Goal: Task Accomplishment & Management: Manage account settings

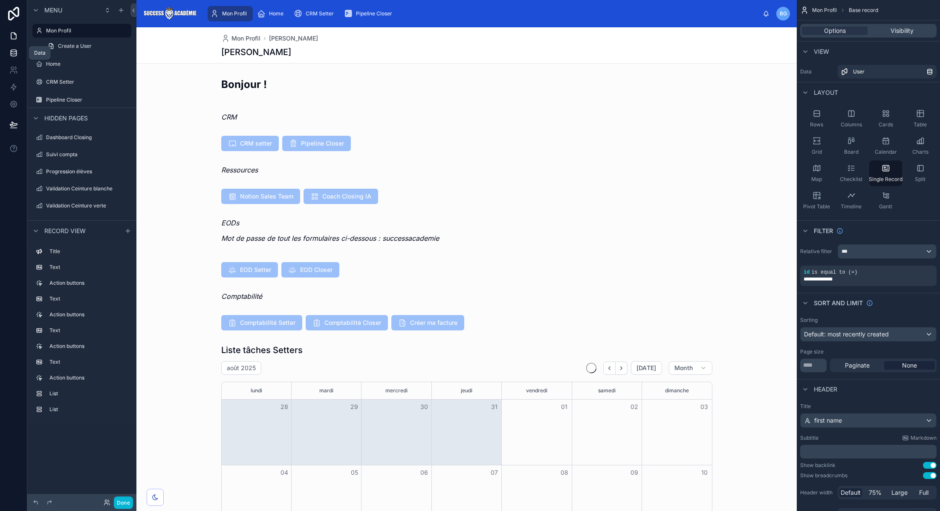
click at [15, 50] on icon at bounding box center [14, 51] width 6 height 2
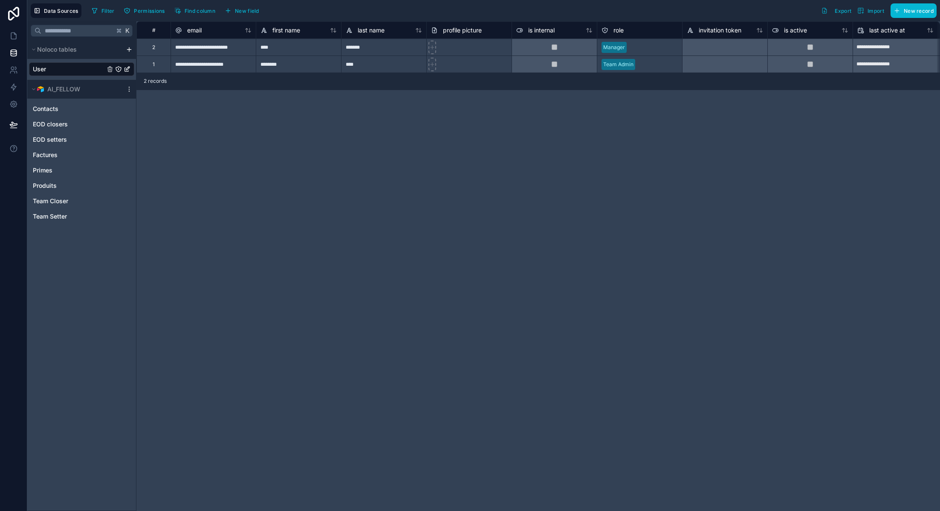
click at [231, 45] on div "**********" at bounding box center [213, 46] width 85 height 17
type input "**********"
click at [235, 52] on div "**********" at bounding box center [213, 46] width 85 height 17
drag, startPoint x: 702, startPoint y: 22, endPoint x: 264, endPoint y: 57, distance: 439.8
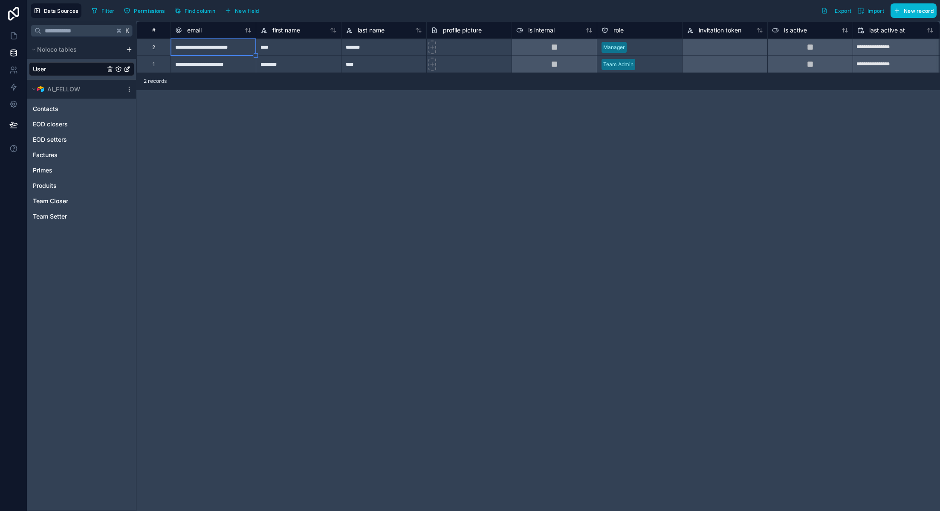
click at [265, 57] on div "**********" at bounding box center [750, 46] width 1228 height 51
click at [159, 44] on div "2" at bounding box center [153, 46] width 34 height 17
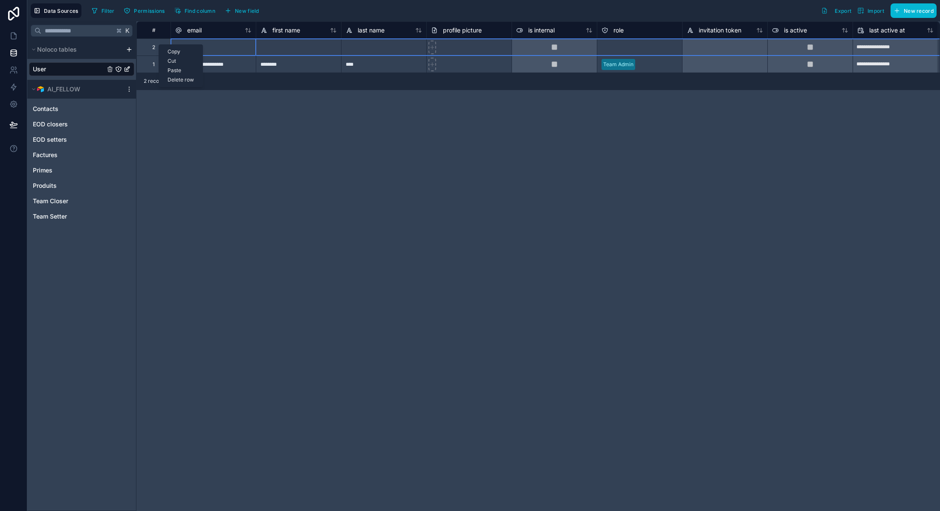
click at [181, 77] on div "Delete row" at bounding box center [181, 79] width 44 height 9
type input "**********"
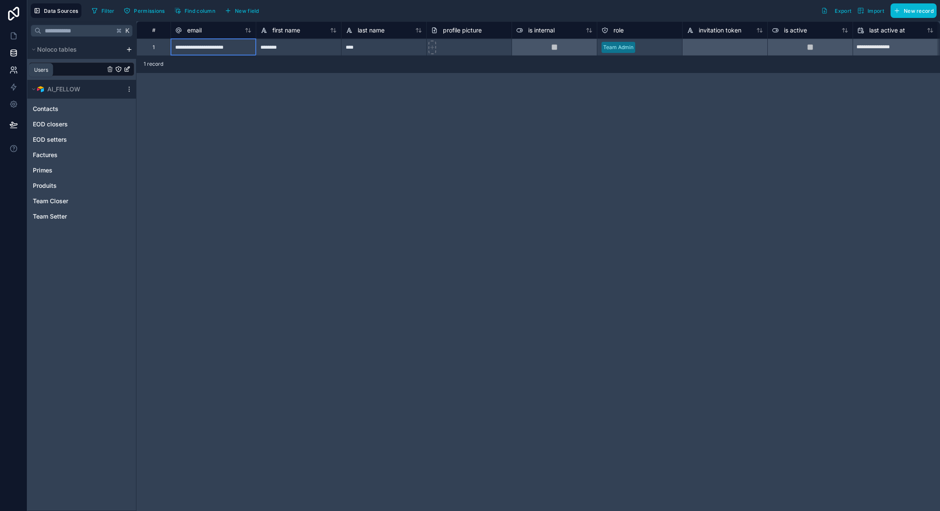
click at [15, 70] on icon at bounding box center [13, 70] width 9 height 9
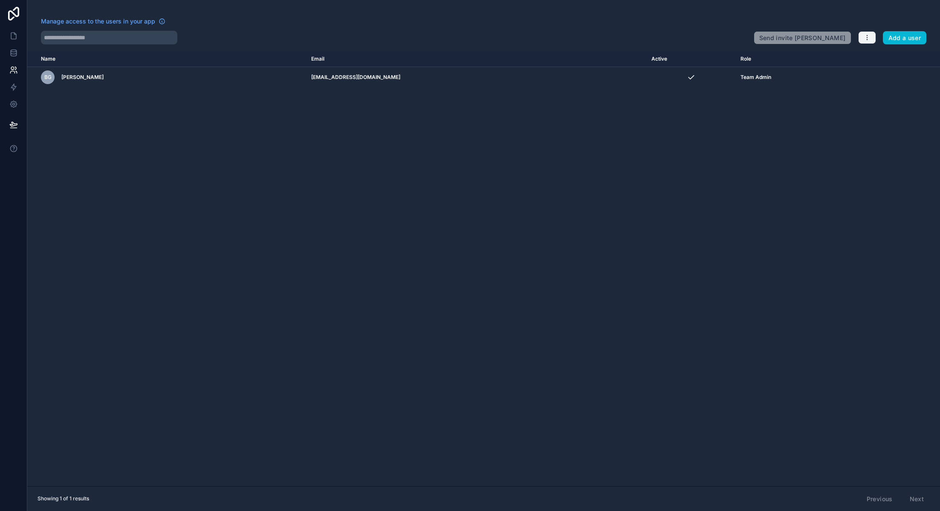
click at [867, 43] on button "button" at bounding box center [868, 37] width 18 height 13
click at [908, 31] on button "Add a user" at bounding box center [905, 38] width 44 height 14
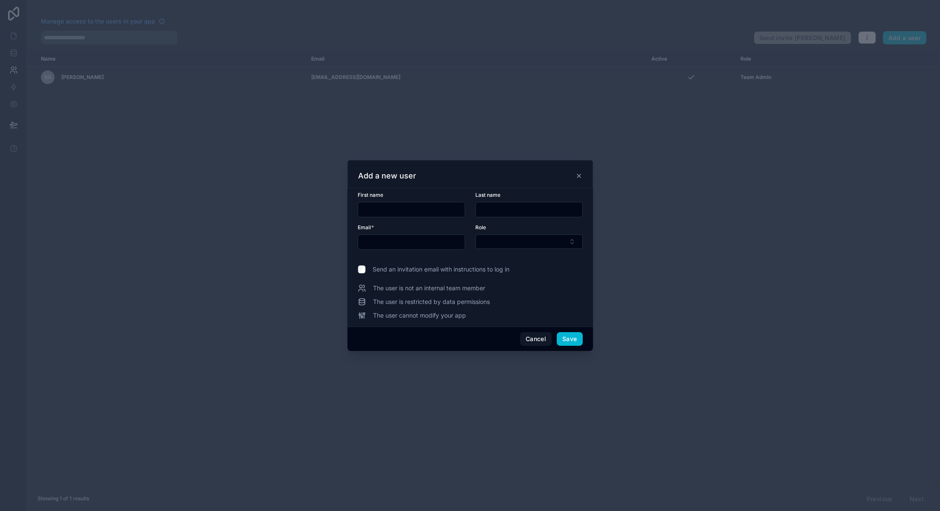
click at [425, 209] on input "text" at bounding box center [411, 209] width 107 height 12
type input "****"
type input "*******"
click at [387, 242] on input "text" at bounding box center [411, 242] width 107 height 12
type input "**********"
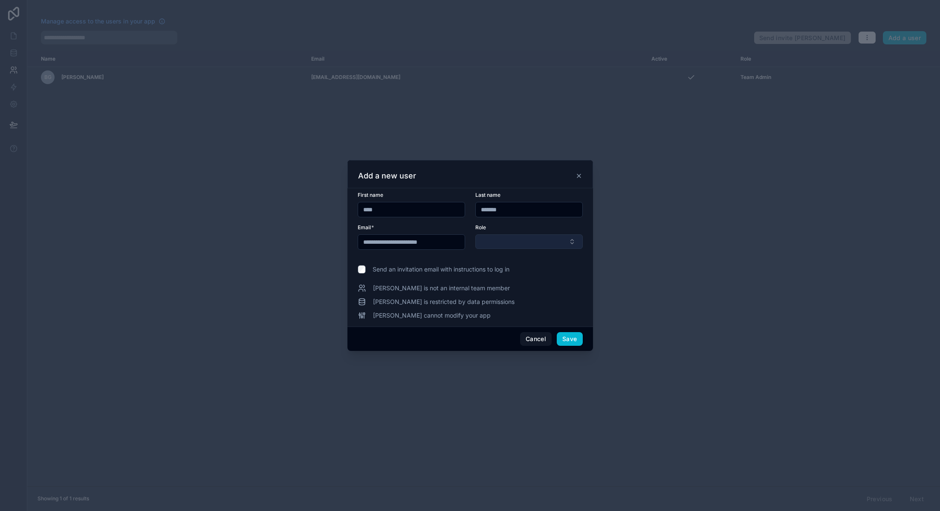
click at [518, 246] on button "Select Button" at bounding box center [529, 241] width 107 height 15
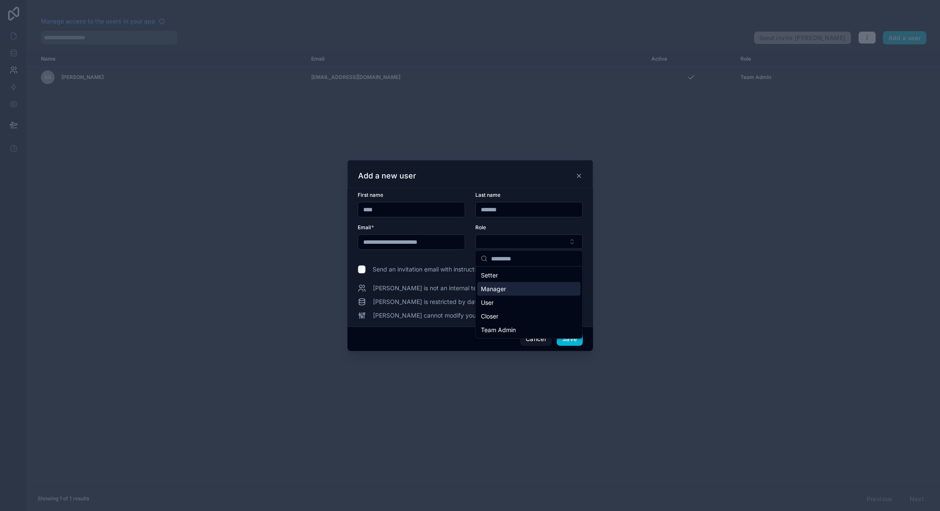
click at [514, 285] on div "Manager" at bounding box center [529, 289] width 103 height 14
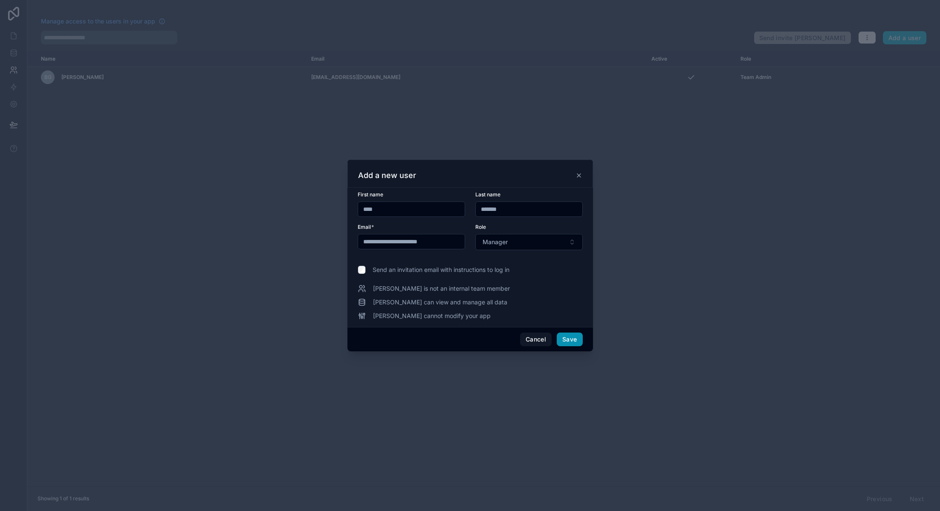
click at [571, 336] on button "Save" at bounding box center [570, 339] width 26 height 14
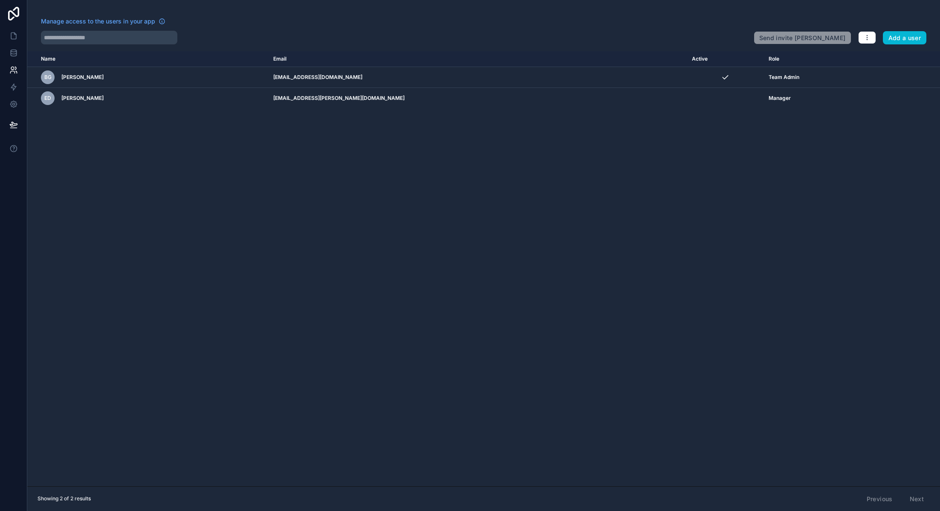
click at [391, 217] on div "Name Email Active Role userTable.email BG Baptiste Guez baptisteguez5@gmail.com…" at bounding box center [483, 268] width 913 height 435
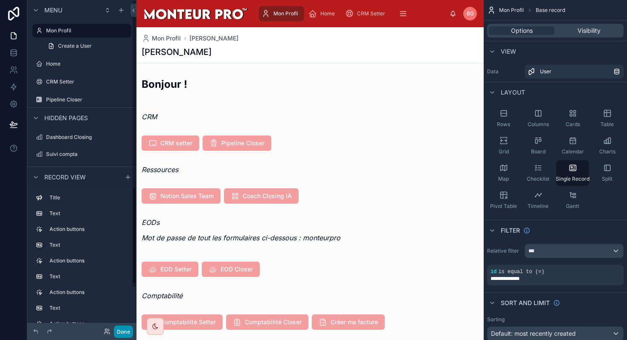
click at [124, 333] on button "Done" at bounding box center [123, 332] width 19 height 12
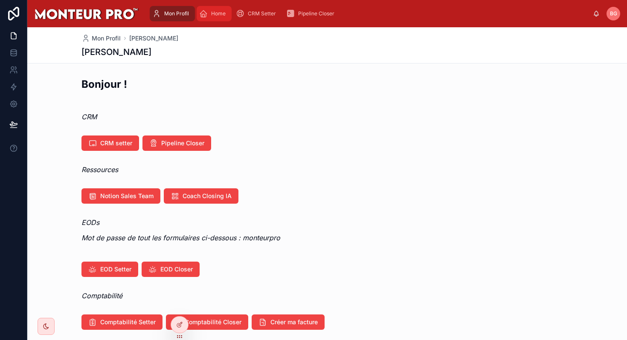
click at [207, 14] on icon "scrollable content" at bounding box center [203, 13] width 9 height 9
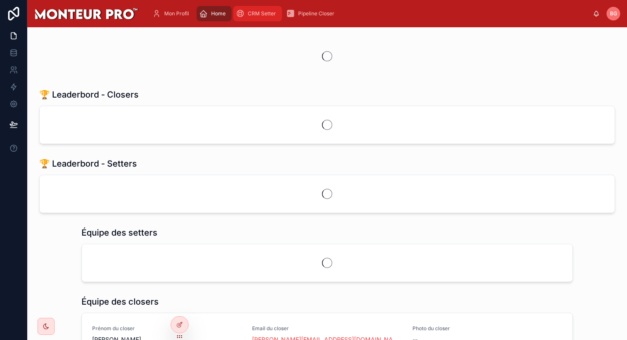
click at [244, 9] on icon "scrollable content" at bounding box center [240, 13] width 9 height 9
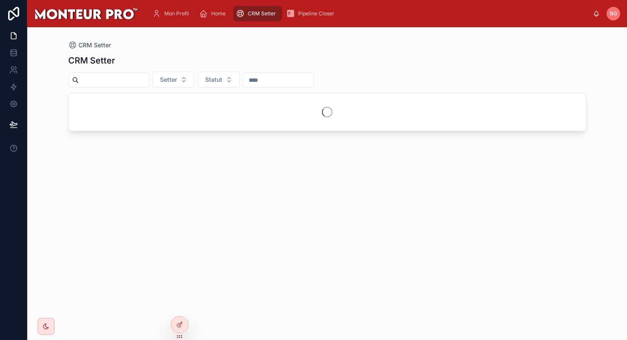
click at [276, 8] on div "CRM Setter" at bounding box center [258, 14] width 44 height 14
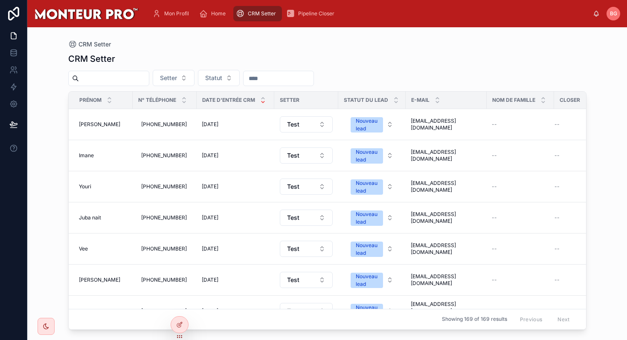
click at [159, 50] on div "CRM Setter Setter Statut Prénom N° Téléphone Date d'entrée CRM Setter Statut du…" at bounding box center [327, 189] width 518 height 282
click at [178, 14] on span "Mon Profil" at bounding box center [176, 13] width 25 height 7
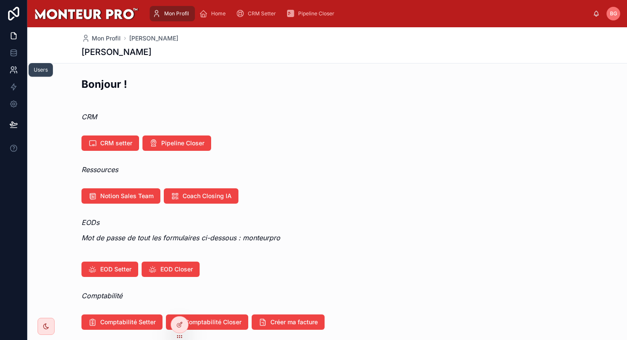
click at [13, 71] on icon at bounding box center [12, 72] width 4 height 2
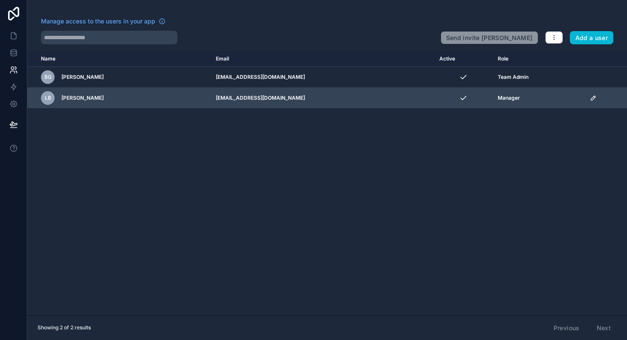
click at [589, 102] on td "scrollable content" at bounding box center [606, 98] width 42 height 21
click at [590, 96] on icon "scrollable content" at bounding box center [593, 98] width 7 height 7
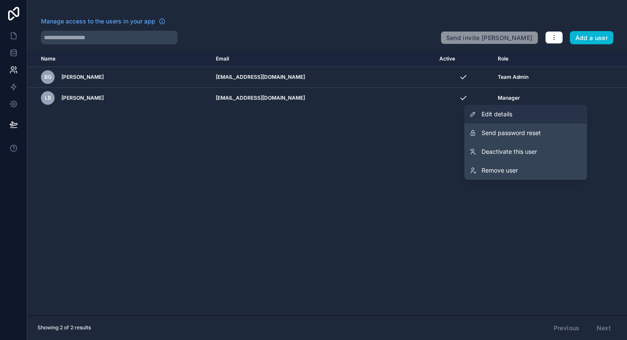
click at [518, 119] on link "Edit details" at bounding box center [525, 114] width 123 height 19
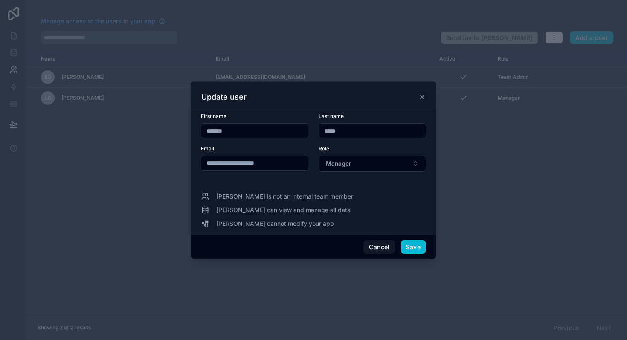
click at [421, 99] on icon at bounding box center [422, 97] width 3 height 3
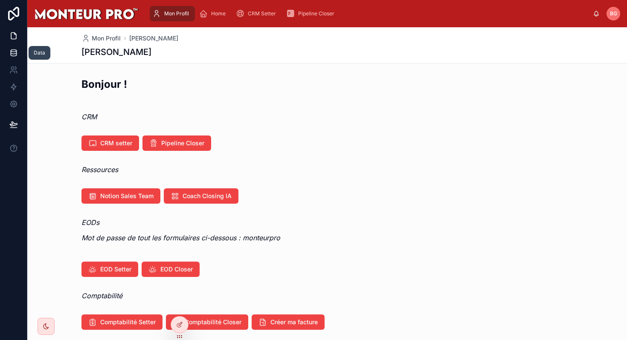
click at [10, 59] on link at bounding box center [13, 52] width 27 height 17
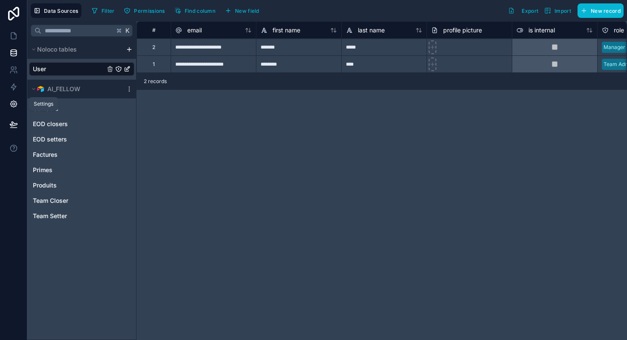
click at [13, 101] on icon at bounding box center [13, 104] width 6 height 6
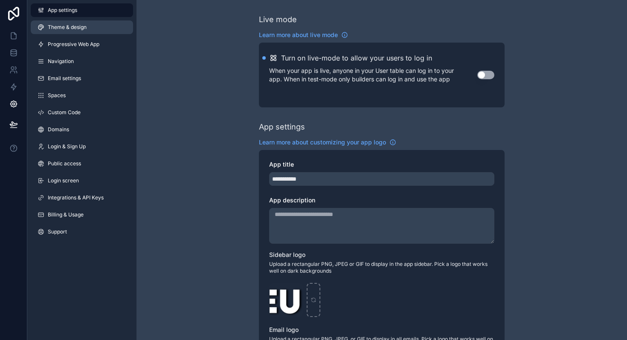
click at [85, 23] on link "Theme & design" at bounding box center [82, 27] width 102 height 14
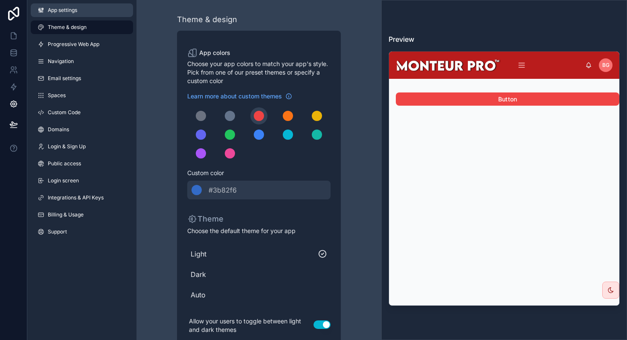
click at [80, 6] on link "App settings" at bounding box center [82, 10] width 102 height 14
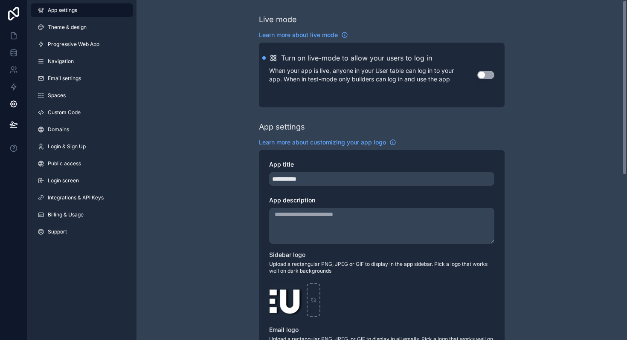
click at [480, 75] on button "Use setting" at bounding box center [485, 75] width 17 height 9
click at [11, 125] on icon at bounding box center [13, 124] width 9 height 9
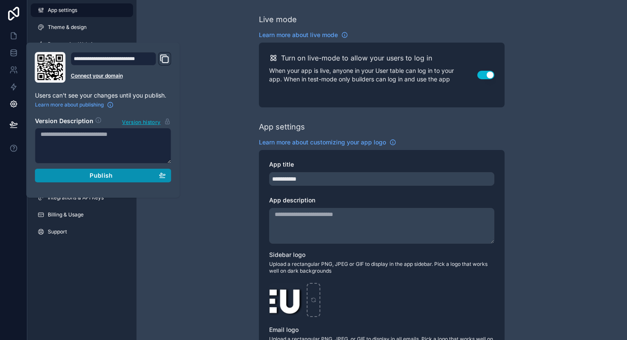
click at [71, 178] on div "Publish" at bounding box center [103, 176] width 125 height 8
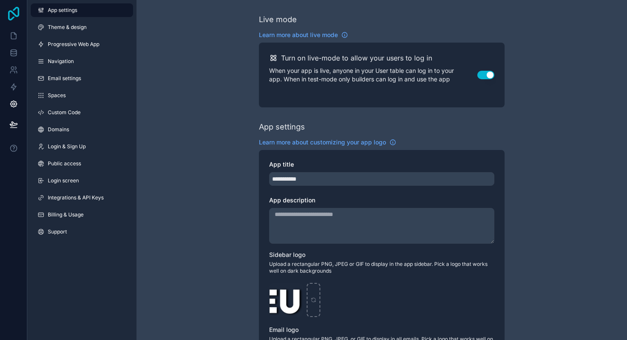
click at [17, 12] on icon at bounding box center [13, 14] width 17 height 14
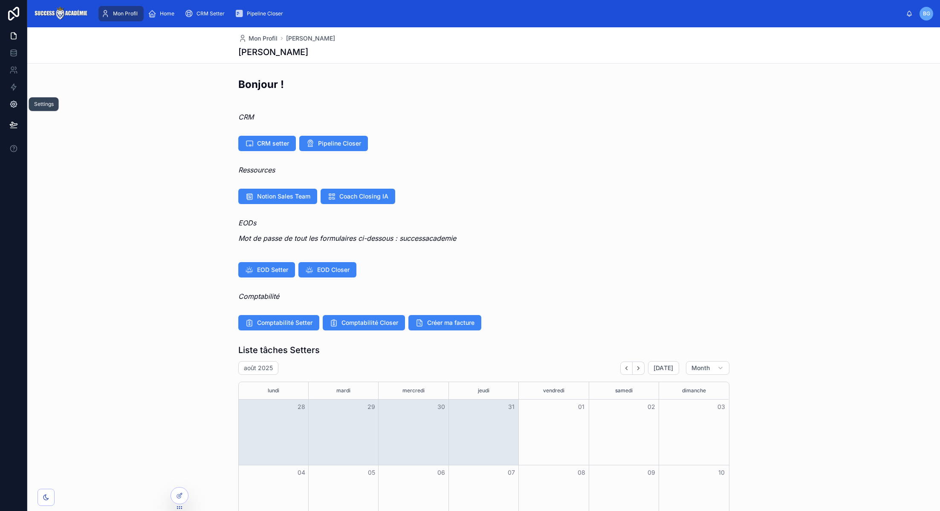
click at [11, 99] on link at bounding box center [13, 104] width 27 height 17
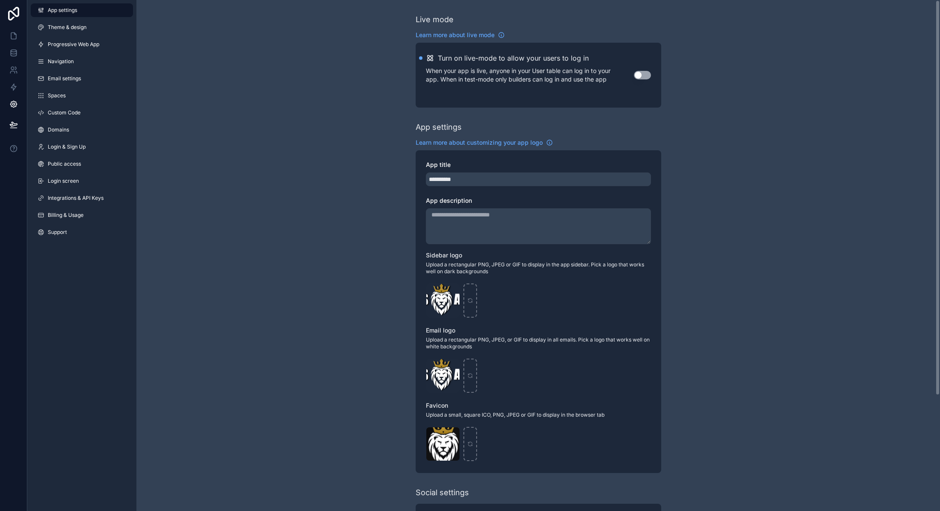
click at [641, 74] on button "Use setting" at bounding box center [642, 75] width 17 height 9
click at [10, 126] on icon at bounding box center [13, 124] width 9 height 9
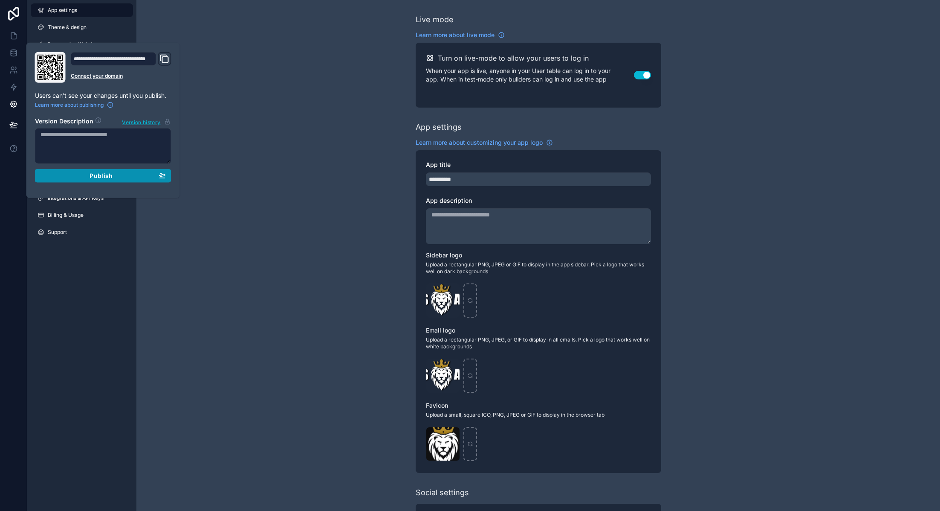
click at [78, 181] on button "Publish" at bounding box center [103, 176] width 136 height 14
